Goal: Transaction & Acquisition: Purchase product/service

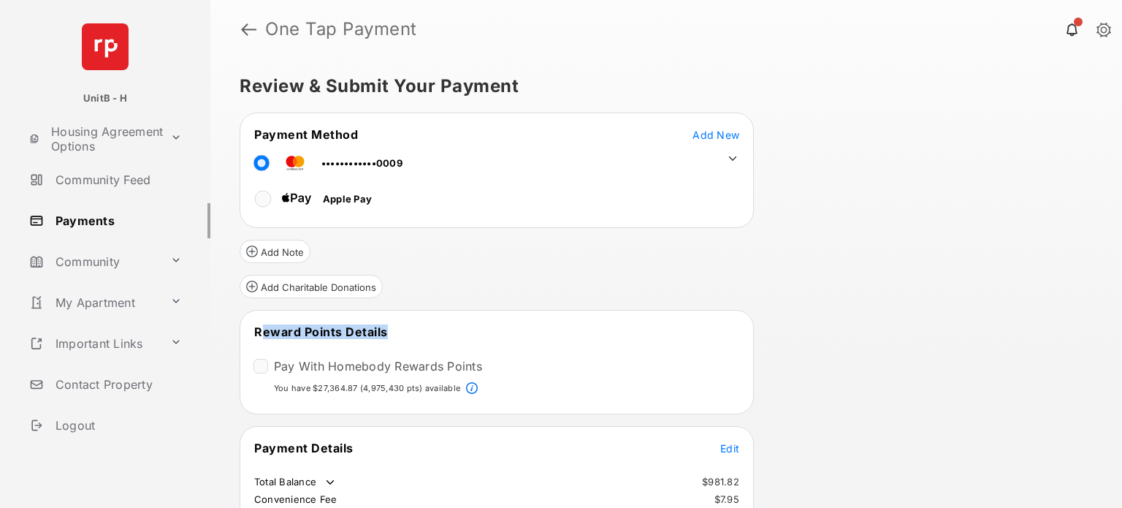
drag, startPoint x: 263, startPoint y: 329, endPoint x: 385, endPoint y: 328, distance: 122.0
click at [385, 328] on td "Reward Points Details" at bounding box center [320, 332] width 135 height 16
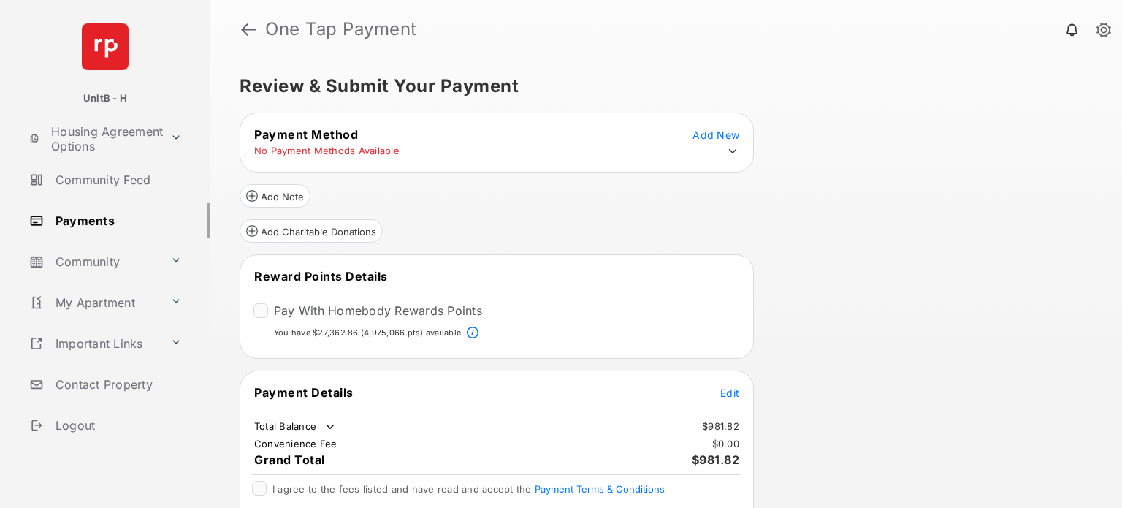
drag, startPoint x: 254, startPoint y: 291, endPoint x: 396, endPoint y: 271, distance: 143.2
click at [396, 271] on tr "Reward Points Details" at bounding box center [497, 285] width 510 height 34
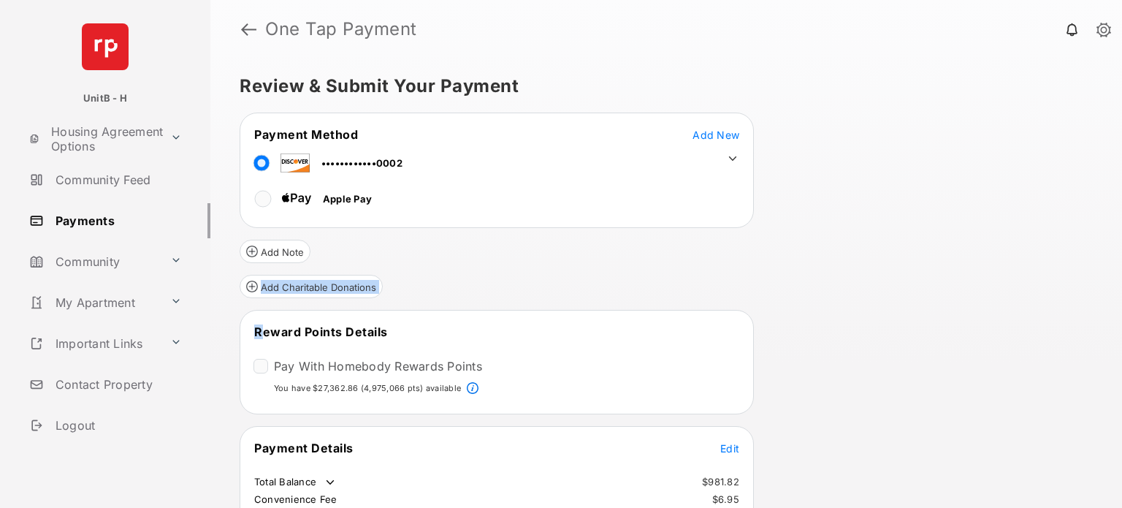
drag, startPoint x: 263, startPoint y: 274, endPoint x: 394, endPoint y: 256, distance: 132.8
click at [394, 256] on form "Payment Method Add New ••••••••••••0002 Apple Pay Add Note Add Charitable Donat…" at bounding box center [497, 369] width 514 height 512
drag, startPoint x: 301, startPoint y: 328, endPoint x: 402, endPoint y: 330, distance: 100.8
click at [380, 327] on span "Reward Points Details" at bounding box center [321, 331] width 134 height 15
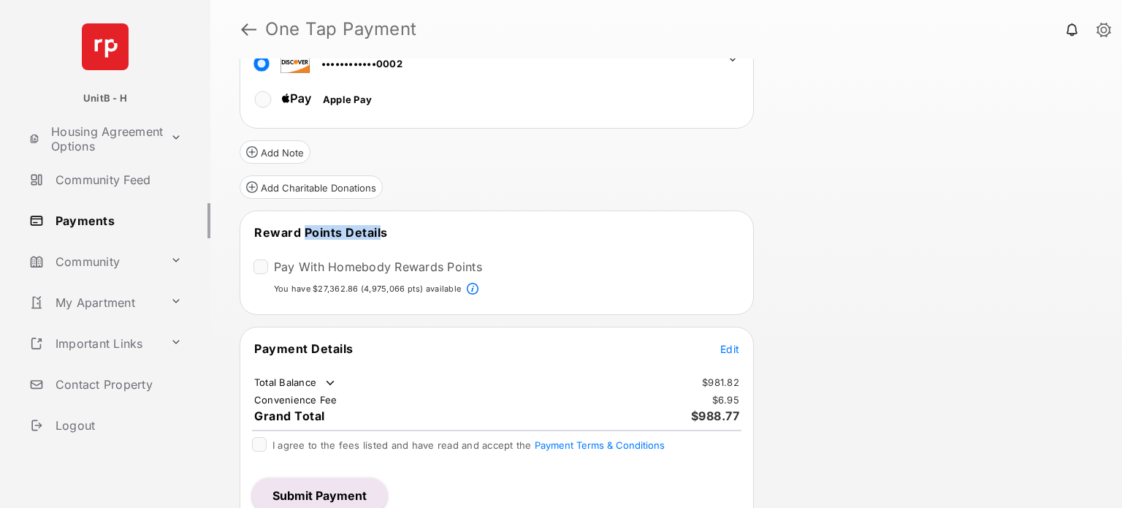
scroll to position [111, 0]
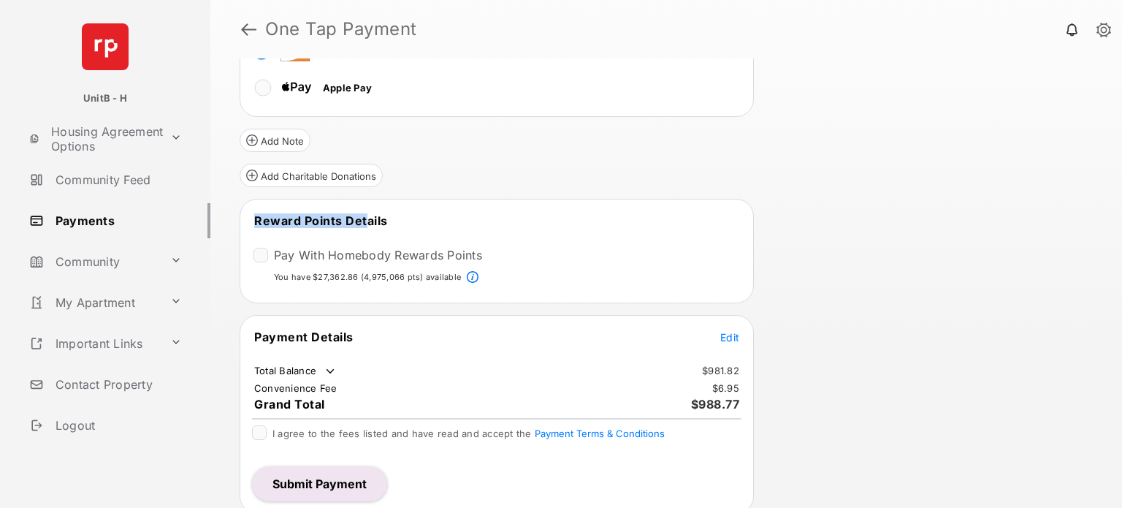
drag, startPoint x: 254, startPoint y: 217, endPoint x: 361, endPoint y: 226, distance: 107.0
click at [362, 224] on span "Reward Points Details" at bounding box center [321, 220] width 134 height 15
drag, startPoint x: 318, startPoint y: 269, endPoint x: 439, endPoint y: 270, distance: 121.3
click at [439, 271] on p "You have $27,362.86 (4,975,066 pts) available" at bounding box center [367, 277] width 187 height 12
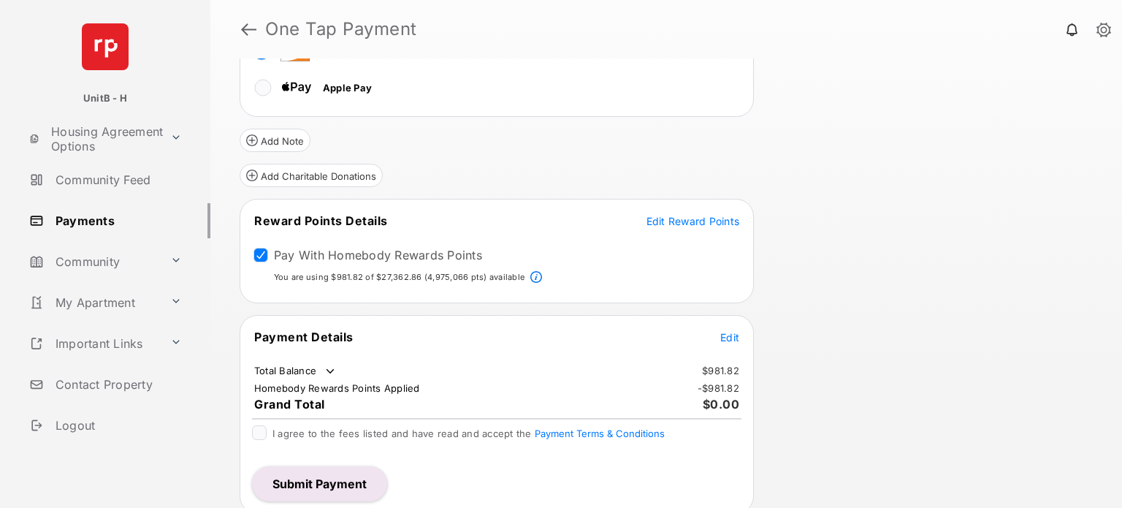
click at [731, 332] on span "Edit" at bounding box center [729, 337] width 19 height 12
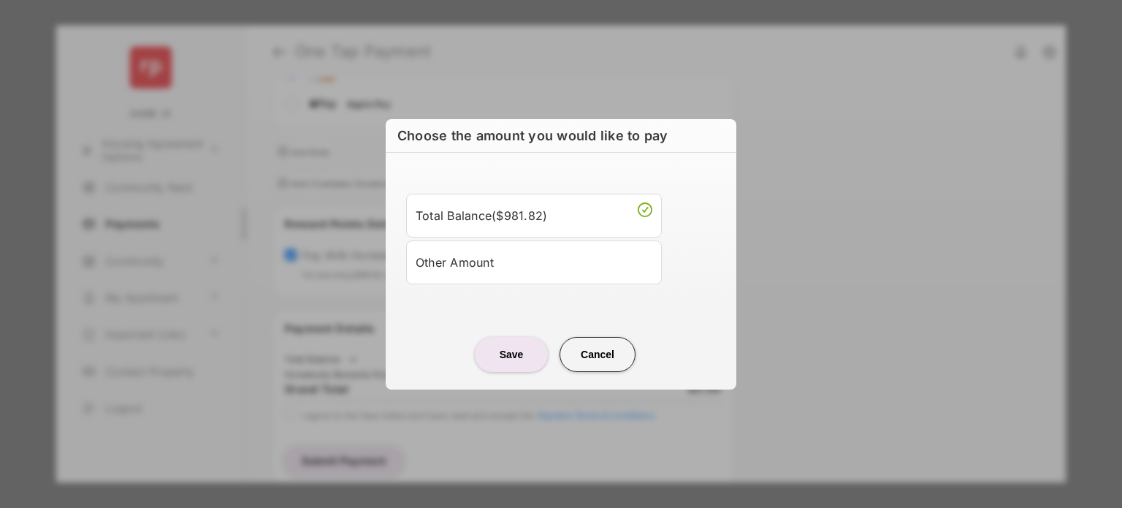
click at [470, 268] on div "Other Amount" at bounding box center [534, 262] width 237 height 25
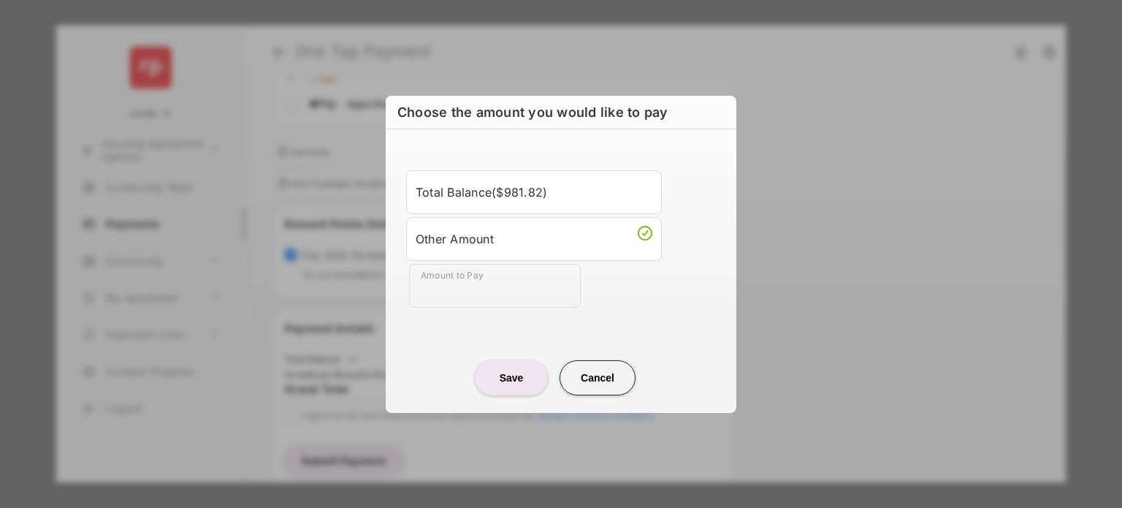
click at [462, 243] on div "Other Amount" at bounding box center [534, 238] width 237 height 25
click at [461, 278] on input "Amount to Pay" at bounding box center [495, 286] width 172 height 44
type input "***"
click at [518, 376] on button "Save" at bounding box center [511, 377] width 73 height 35
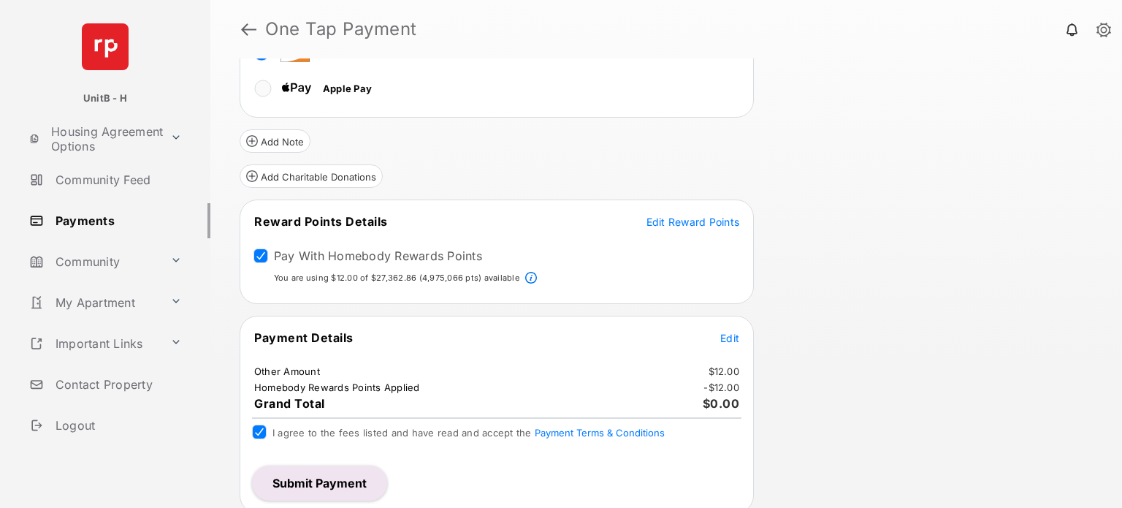
click at [671, 221] on span "Edit Reward Points" at bounding box center [694, 222] width 94 height 12
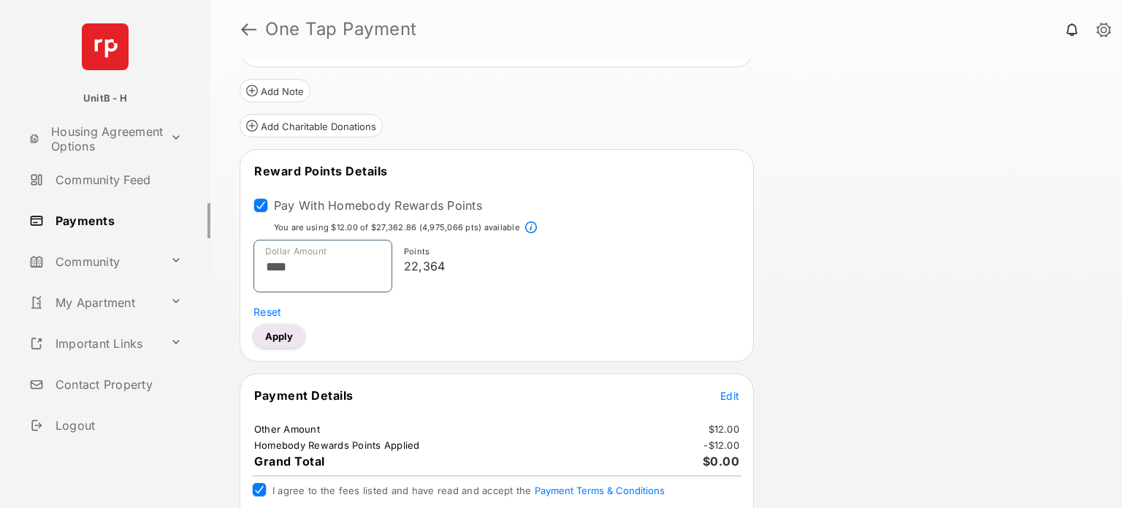
scroll to position [218, 0]
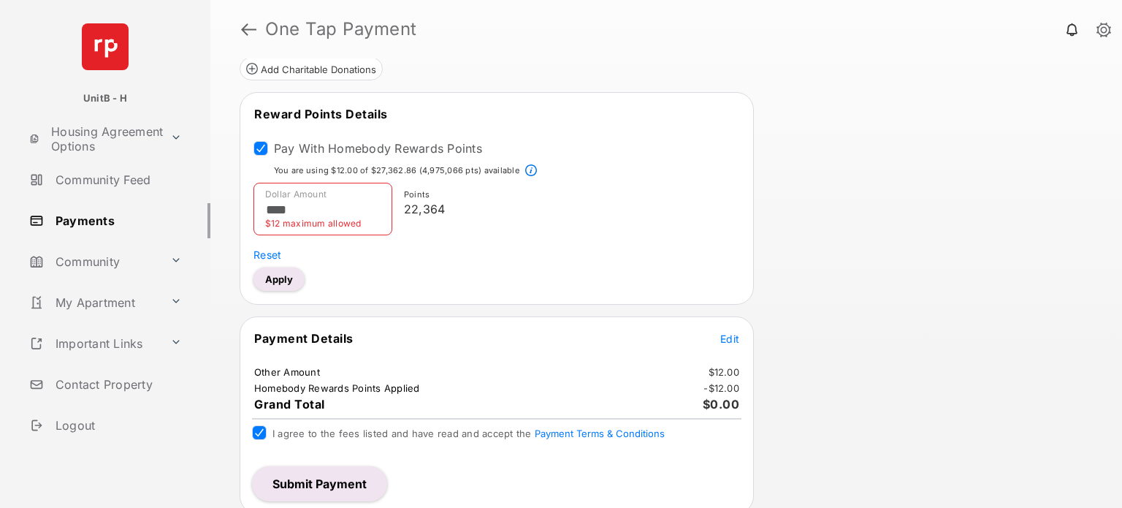
click at [289, 274] on button "Apply" at bounding box center [278, 278] width 51 height 23
click at [308, 202] on input "****" at bounding box center [322, 209] width 139 height 53
click at [274, 274] on button "Apply" at bounding box center [278, 278] width 51 height 23
type input "******"
click at [275, 274] on button "Apply" at bounding box center [278, 278] width 51 height 23
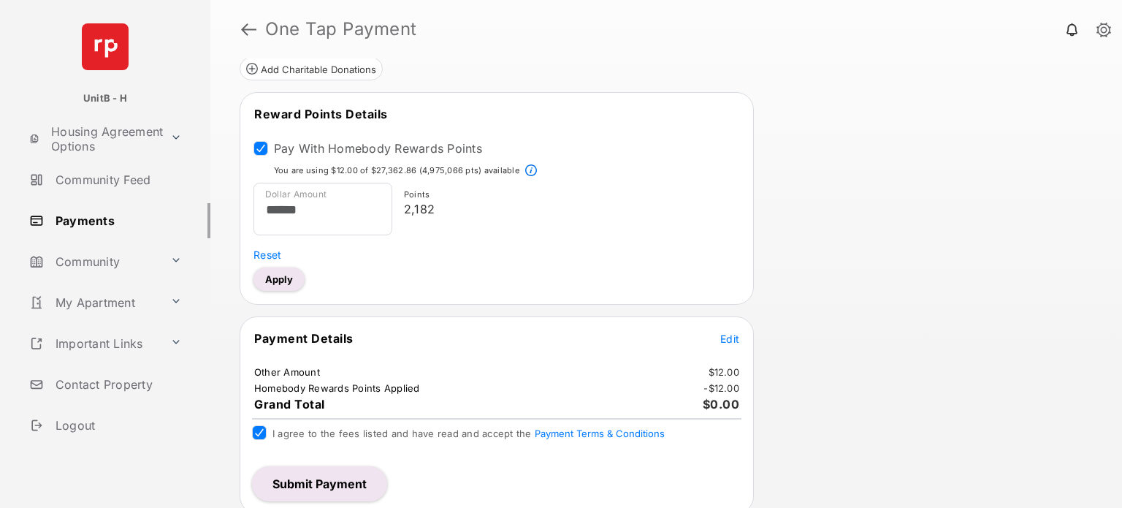
click at [281, 280] on button "Apply" at bounding box center [278, 278] width 51 height 23
click at [287, 269] on button "Apply" at bounding box center [278, 278] width 51 height 23
click at [316, 485] on button "Submit Payment" at bounding box center [319, 483] width 135 height 35
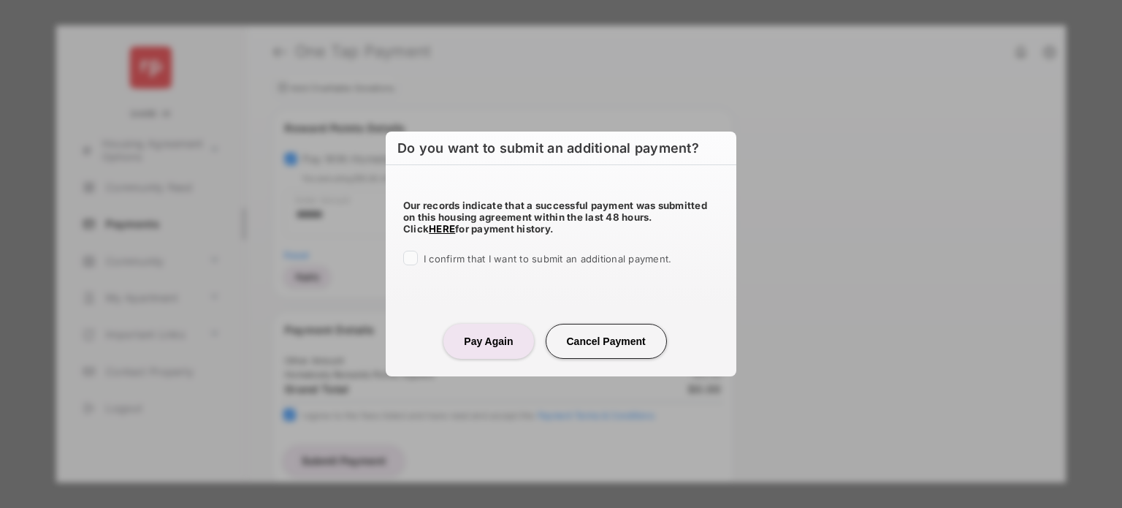
click at [402, 257] on div "Our records indicate that a successful payment was submitted on this housing ag…" at bounding box center [561, 229] width 351 height 129
click at [511, 346] on button "Pay Again" at bounding box center [488, 341] width 90 height 35
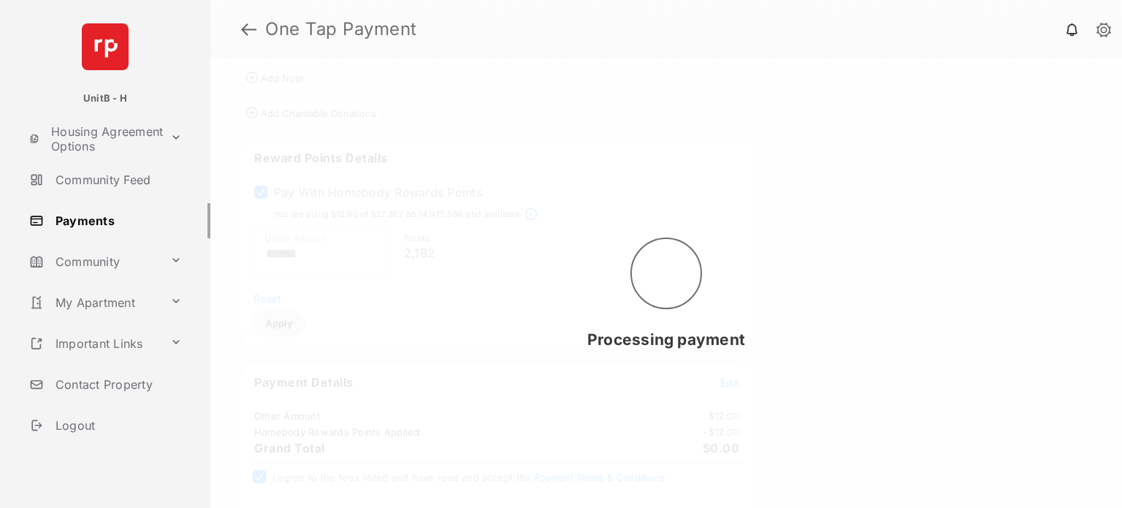
scroll to position [0, 0]
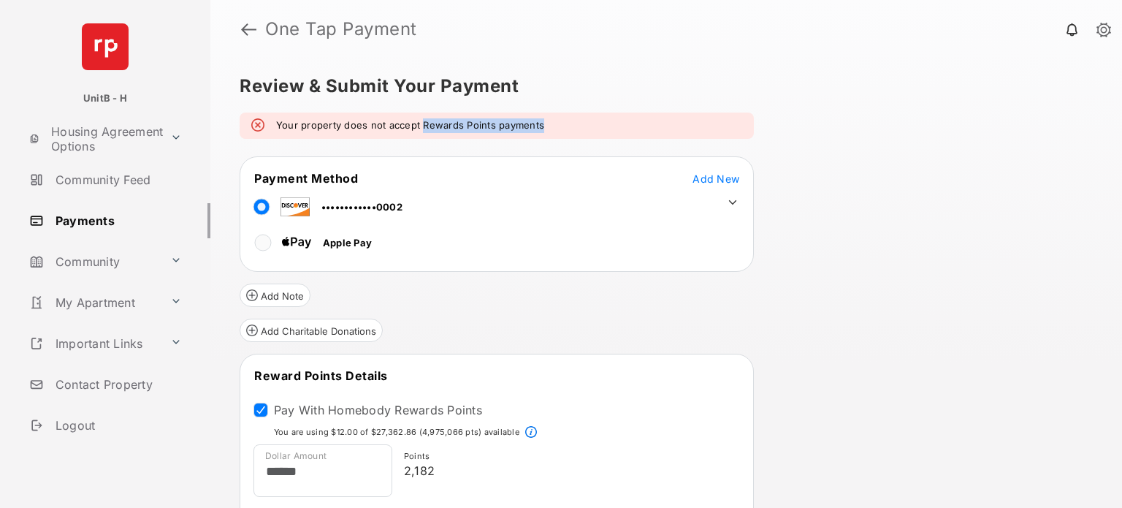
drag, startPoint x: 423, startPoint y: 124, endPoint x: 541, endPoint y: 118, distance: 117.8
click at [541, 118] on div "Your property does not accept Rewards Points payments" at bounding box center [497, 126] width 514 height 26
click at [441, 126] on em "Your property does not accept Rewards Points payments" at bounding box center [410, 125] width 268 height 15
